Goal: Connect with others: Connect with others

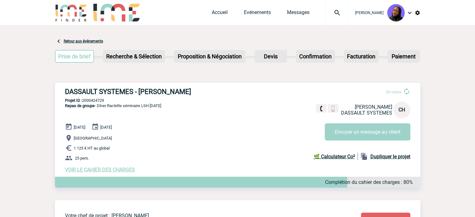
click at [255, 13] on link "Evénements" at bounding box center [257, 13] width 27 height 9
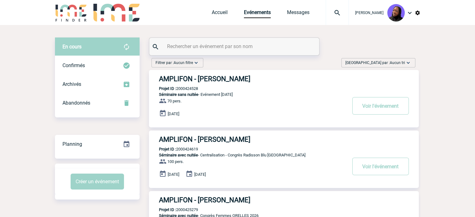
click at [232, 45] on input "text" at bounding box center [234, 46] width 139 height 9
paste input "2000425426"
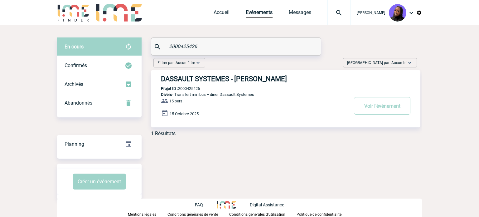
type input "2000425426"
click at [251, 81] on h3 "DASSAULT SYSTEMES - [PERSON_NAME]" at bounding box center [254, 79] width 187 height 8
click at [251, 81] on h3 "DASSAULT SYSTEMES - Anne-Catherine DELECROIX" at bounding box center [254, 79] width 187 height 8
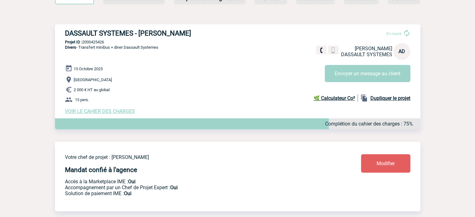
scroll to position [62, 0]
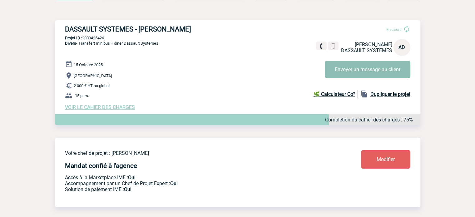
click at [336, 70] on button "Envoyer un message au client" at bounding box center [368, 69] width 86 height 17
